Goal: Use online tool/utility: Utilize a website feature to perform a specific function

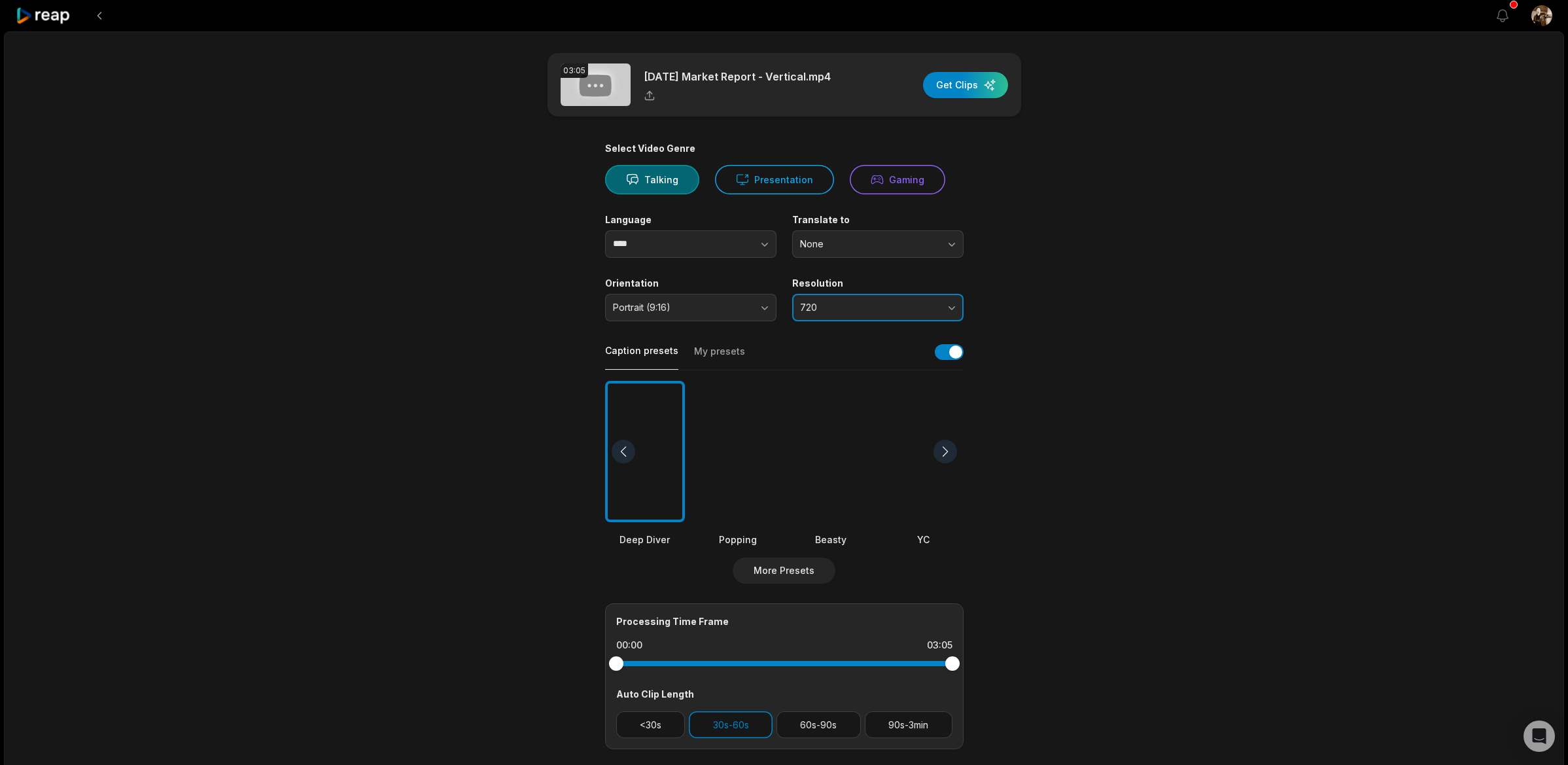
click at [849, 310] on span "720" at bounding box center [868, 308] width 138 height 12
click at [842, 365] on p "1080" at bounding box center [878, 362] width 154 height 13
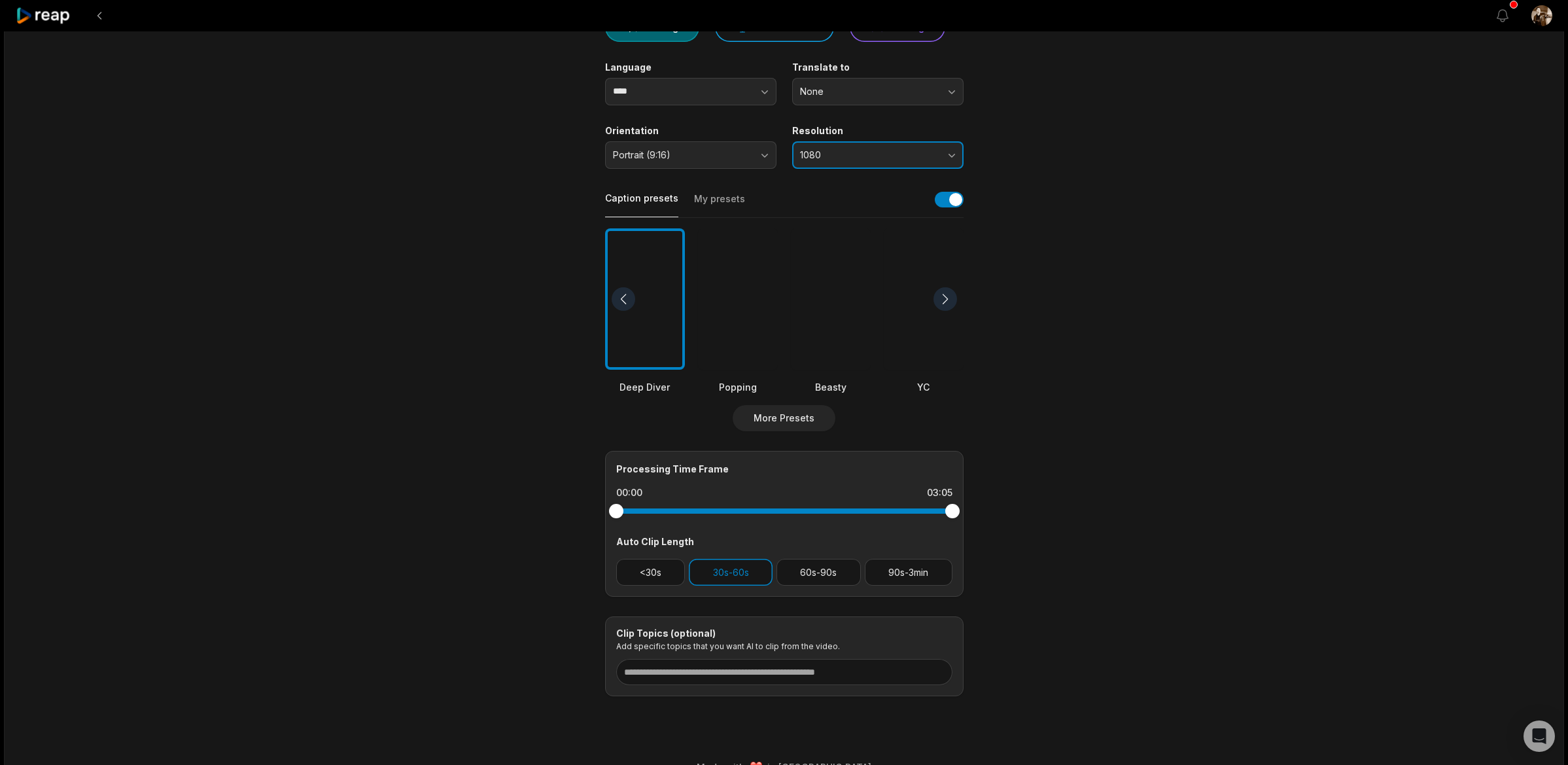
scroll to position [178, 0]
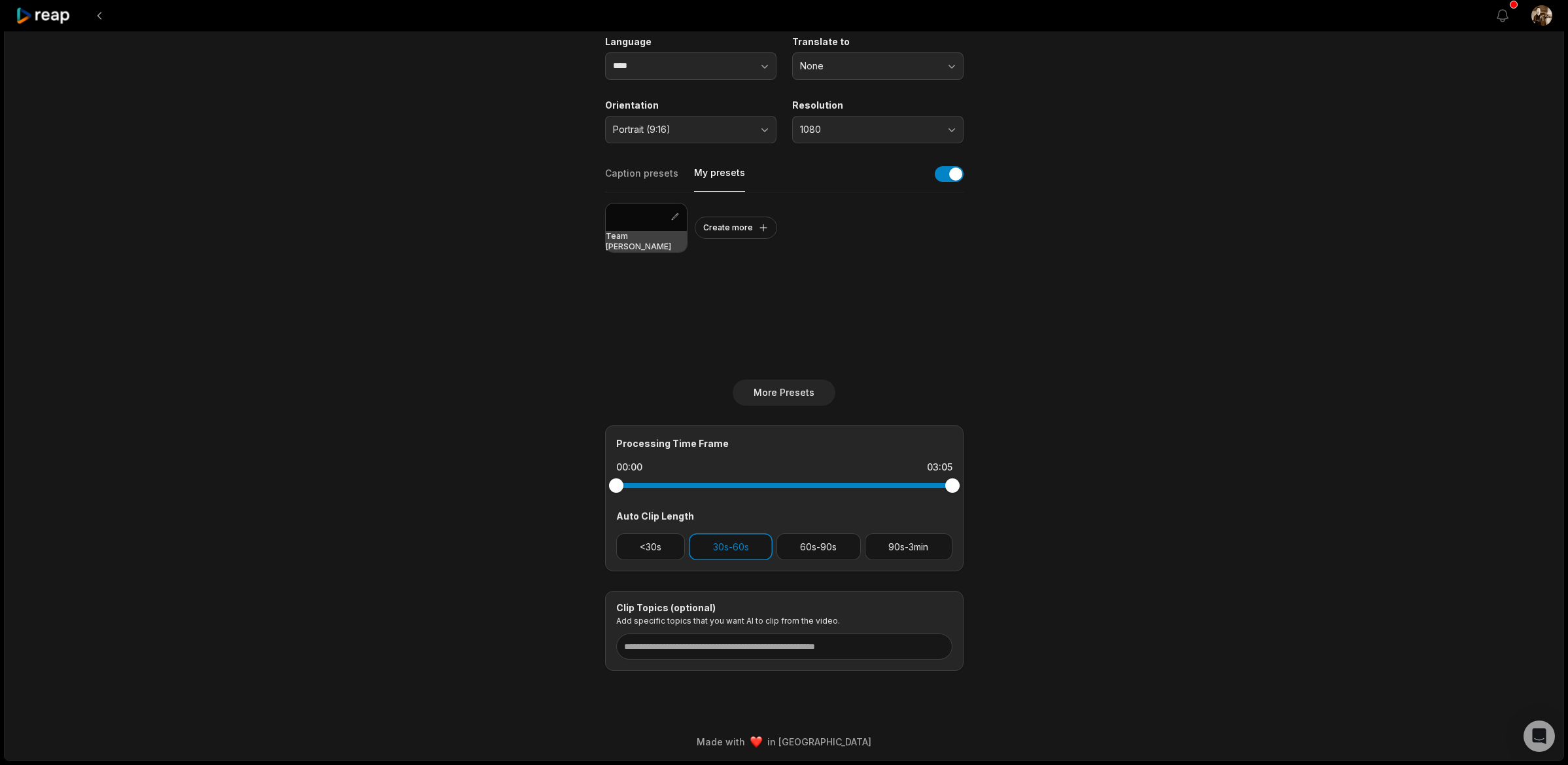
click at [723, 183] on button "My presets" at bounding box center [720, 179] width 51 height 26
click at [630, 229] on div at bounding box center [646, 217] width 81 height 28
click at [793, 547] on button "60s-90s" at bounding box center [819, 547] width 85 height 27
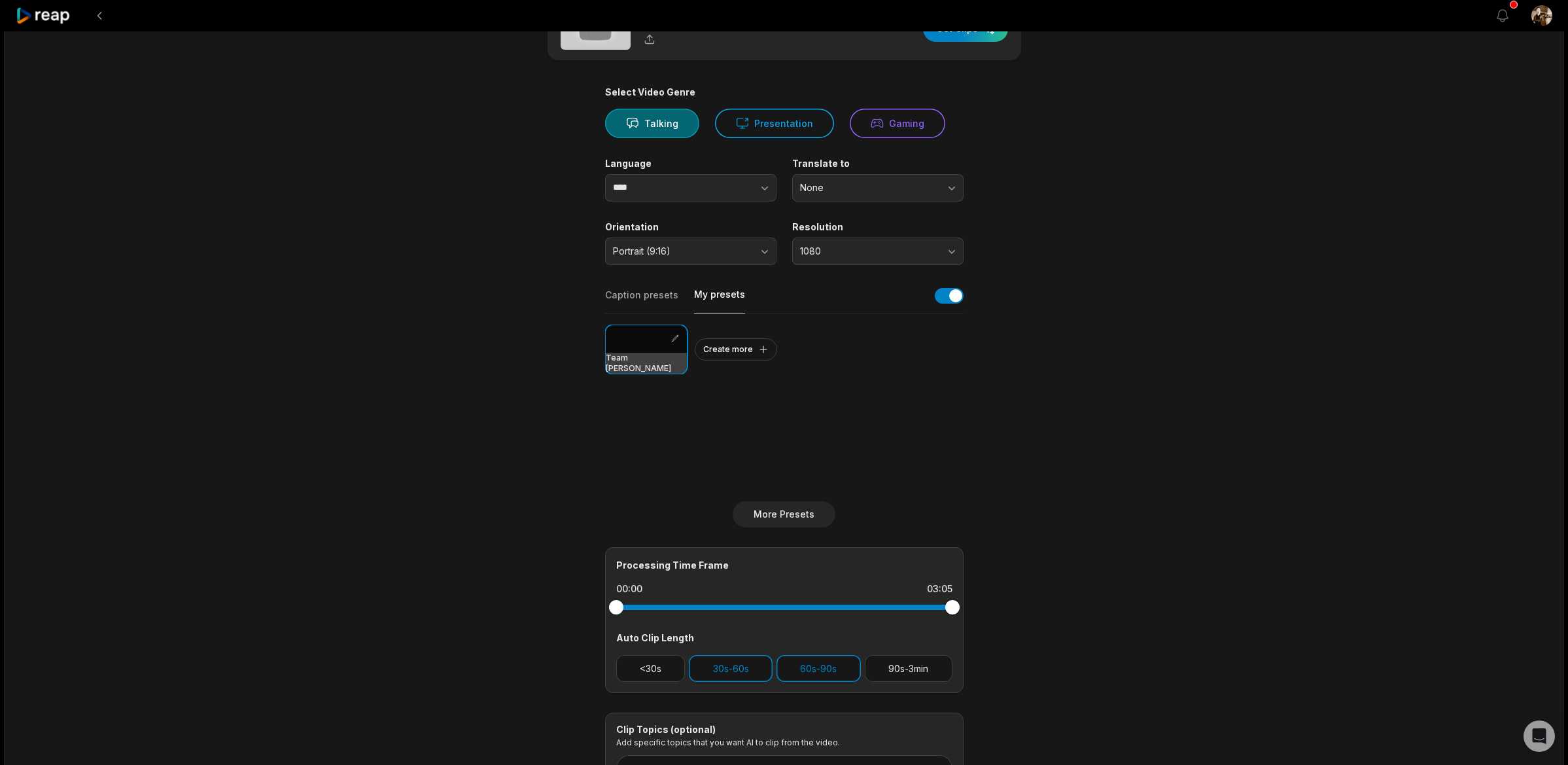
scroll to position [0, 0]
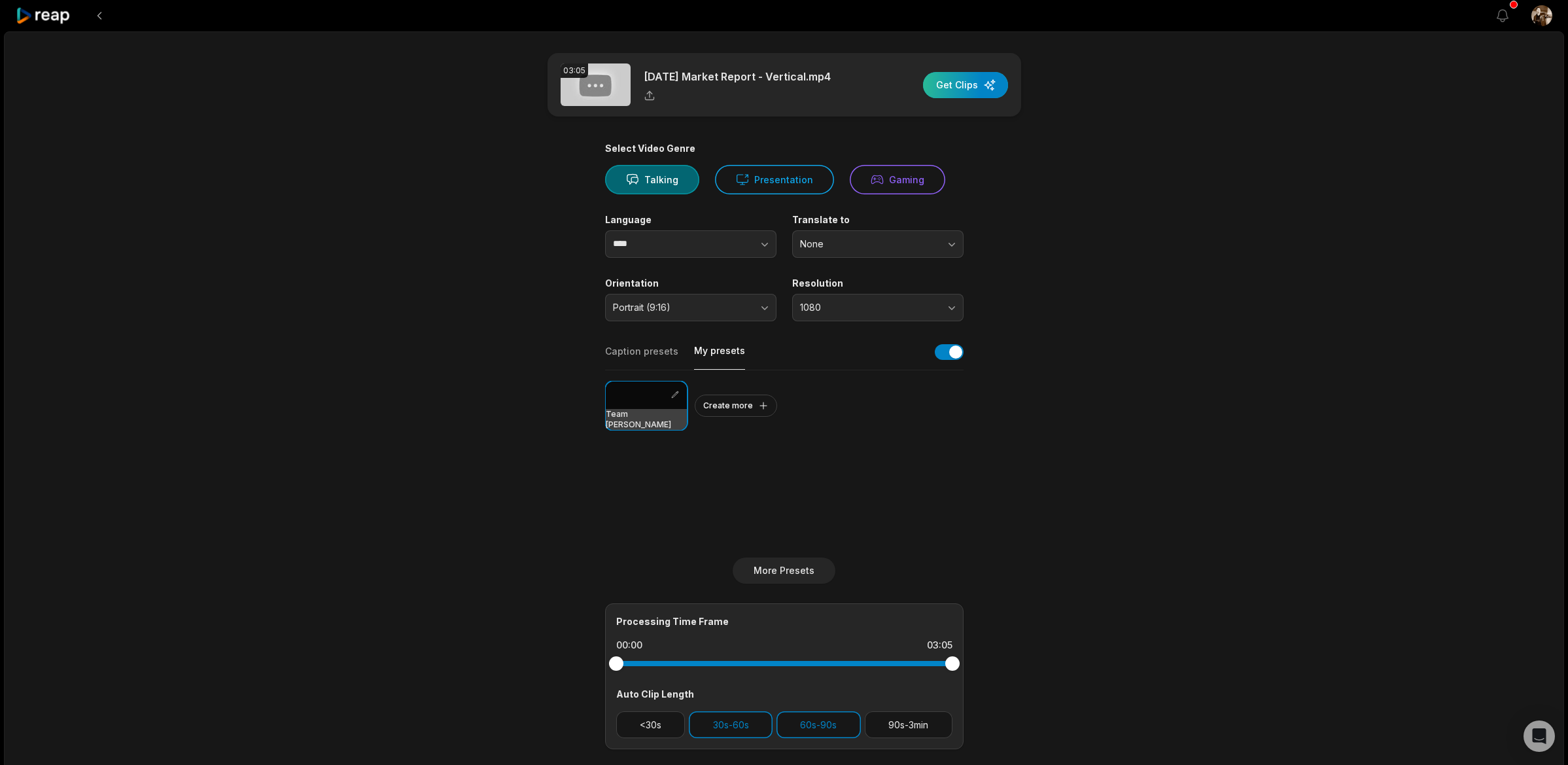
click at [950, 85] on div "button" at bounding box center [966, 85] width 85 height 26
